Goal: Task Accomplishment & Management: Complete application form

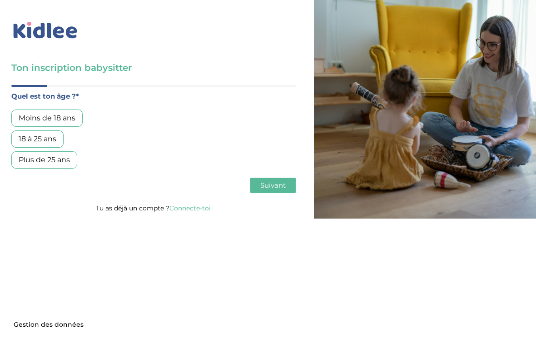
click at [42, 140] on div "18 à 25 ans" at bounding box center [37, 139] width 52 height 17
click at [283, 185] on span "Suivant" at bounding box center [272, 185] width 25 height 9
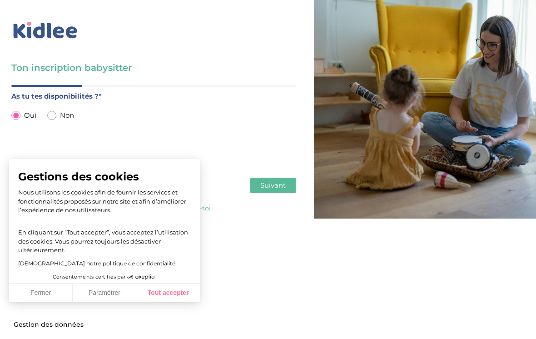
click at [181, 303] on button "Tout accepter" at bounding box center [168, 293] width 64 height 19
checkbox input "true"
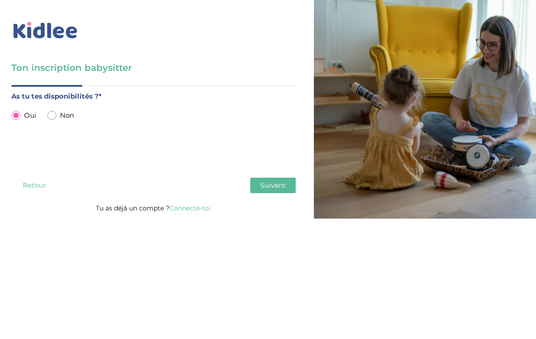
click at [266, 183] on span "Suivant" at bounding box center [272, 185] width 25 height 9
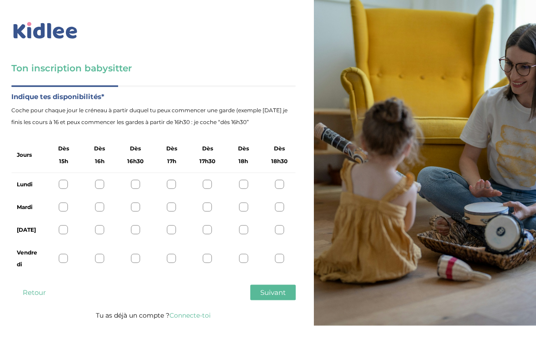
click at [171, 185] on div at bounding box center [171, 184] width 9 height 9
click at [137, 185] on div at bounding box center [135, 184] width 9 height 9
click at [242, 231] on div at bounding box center [243, 229] width 9 height 9
click at [265, 298] on button "Suivant" at bounding box center [272, 292] width 45 height 15
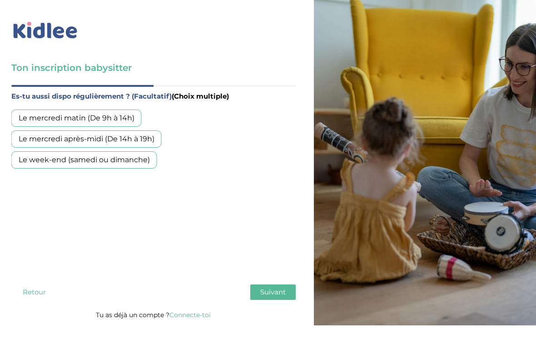
click at [261, 296] on span "Suivant" at bounding box center [272, 292] width 25 height 9
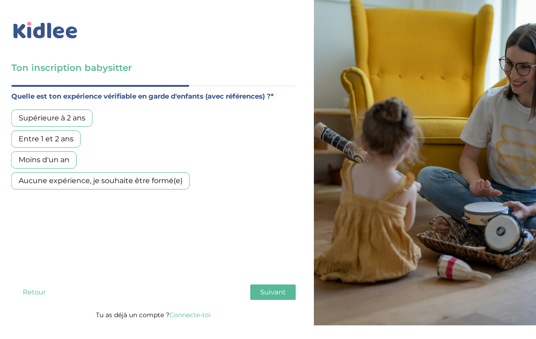
click at [51, 141] on div "Entre 1 et 2 ans" at bounding box center [46, 139] width 70 height 17
click at [66, 122] on div "Supérieure à 2 ans" at bounding box center [51, 118] width 81 height 17
click at [270, 292] on span "Suivant" at bounding box center [272, 292] width 25 height 9
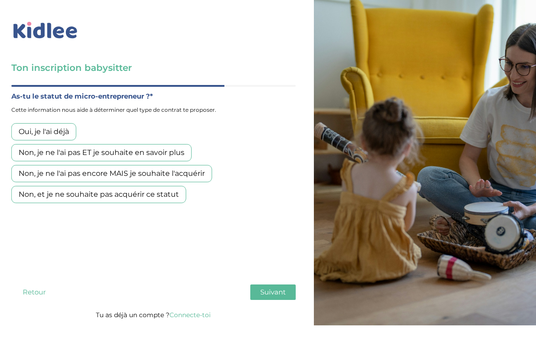
click at [140, 197] on div "Non, et je ne souhaite pas acquérir ce statut" at bounding box center [98, 194] width 175 height 17
click at [262, 295] on span "Suivant" at bounding box center [272, 292] width 25 height 9
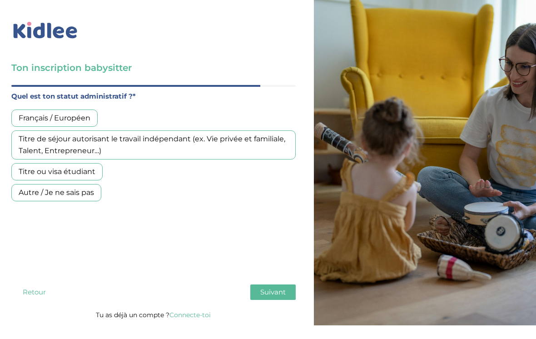
click at [70, 120] on div "Français / Européen" at bounding box center [54, 118] width 86 height 17
click at [277, 297] on button "Suivant" at bounding box center [272, 292] width 45 height 15
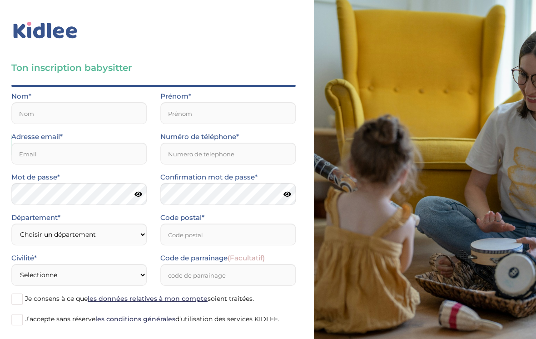
scroll to position [30, 0]
